Goal: Information Seeking & Learning: Learn about a topic

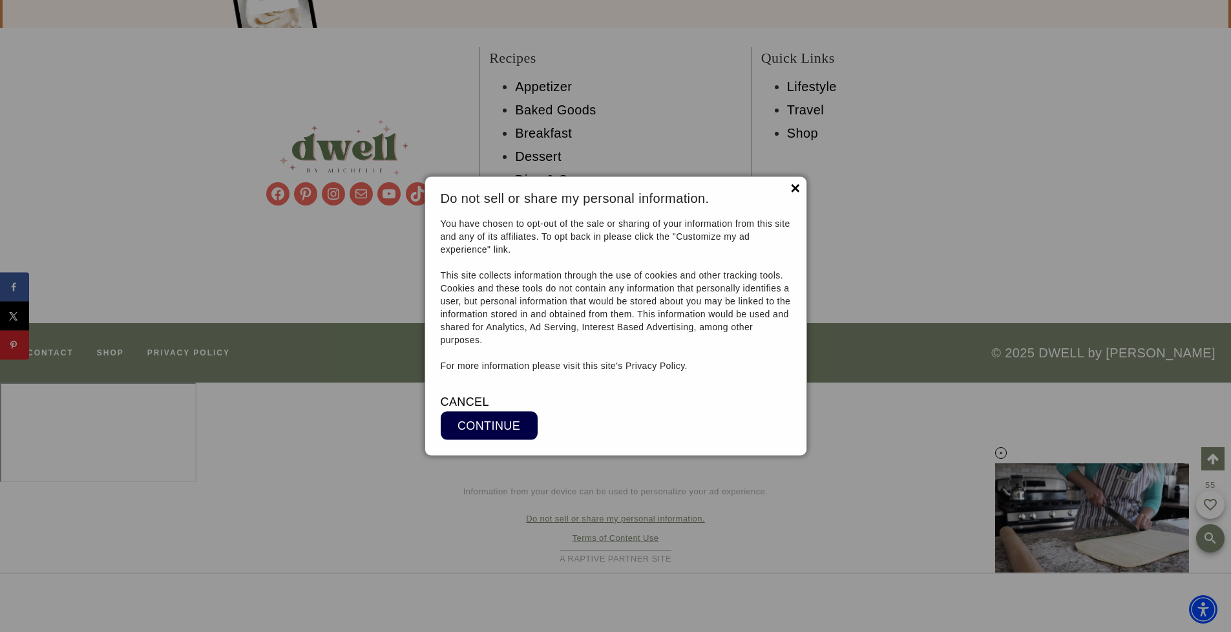
scroll to position [13786, 0]
